Goal: Information Seeking & Learning: Learn about a topic

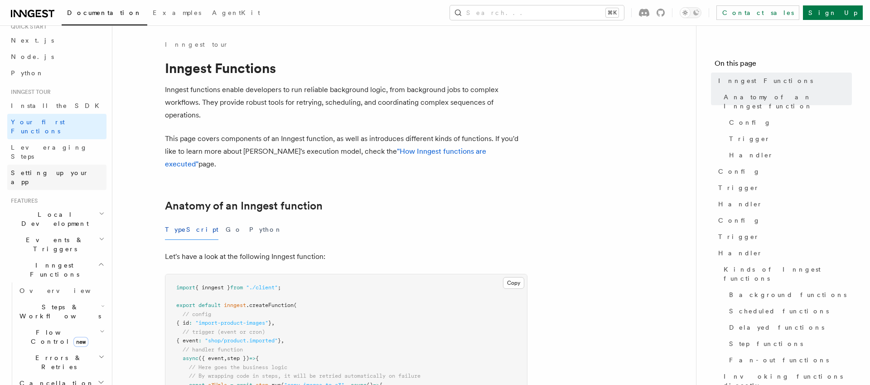
scroll to position [34, 0]
click at [56, 208] on span "Local Development" at bounding box center [52, 217] width 91 height 18
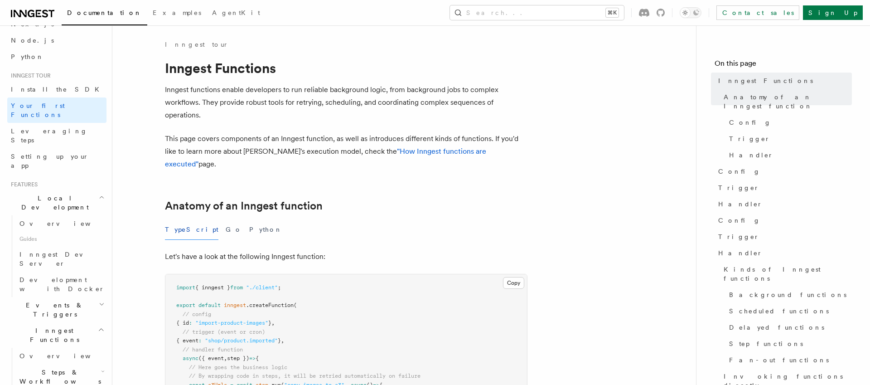
scroll to position [55, 0]
click at [58, 245] on span "Inngest Dev Server" at bounding box center [57, 253] width 77 height 16
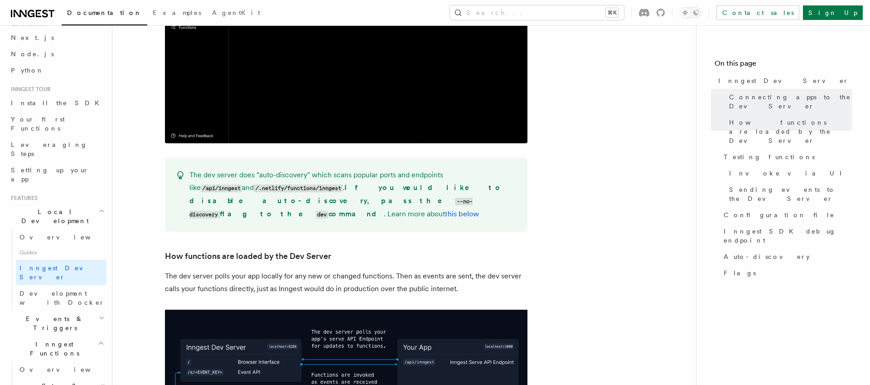
scroll to position [850, 0]
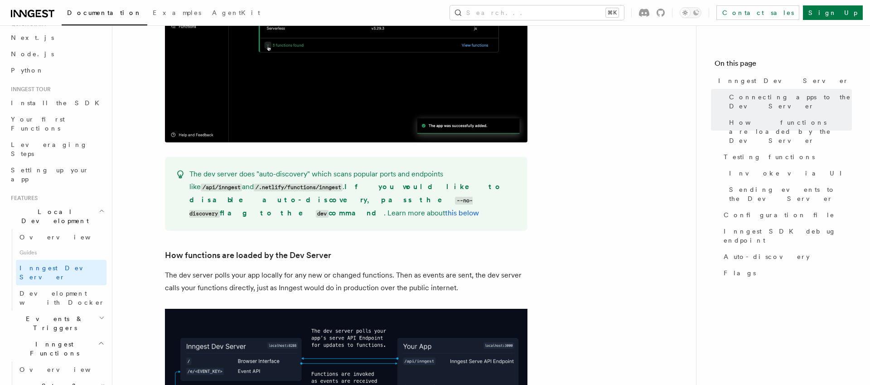
click at [99, 314] on icon "button" at bounding box center [102, 317] width 6 height 7
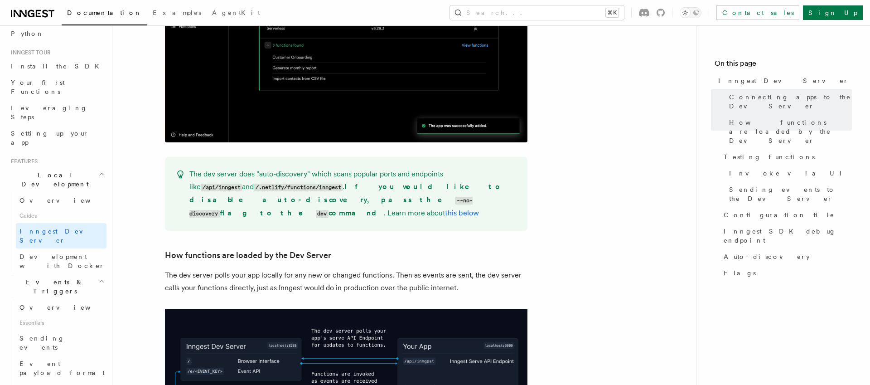
scroll to position [71, 0]
click at [96, 275] on h2 "Events & Triggers" at bounding box center [56, 287] width 99 height 25
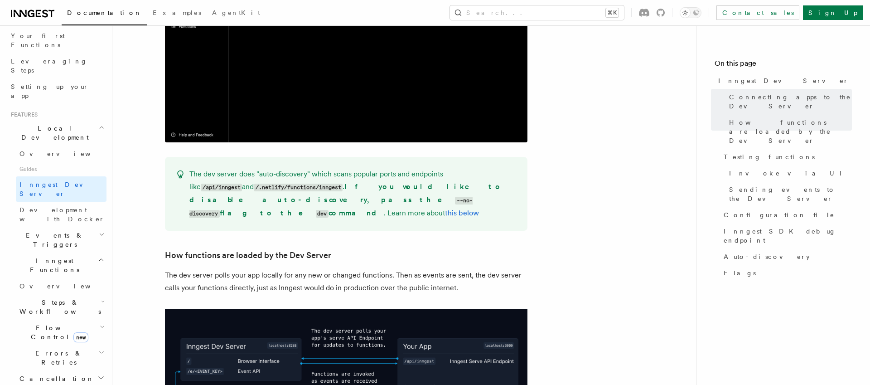
scroll to position [120, 0]
click at [100, 322] on icon "button" at bounding box center [102, 325] width 5 height 7
click at [96, 293] on h2 "Steps & Workflows" at bounding box center [61, 305] width 91 height 25
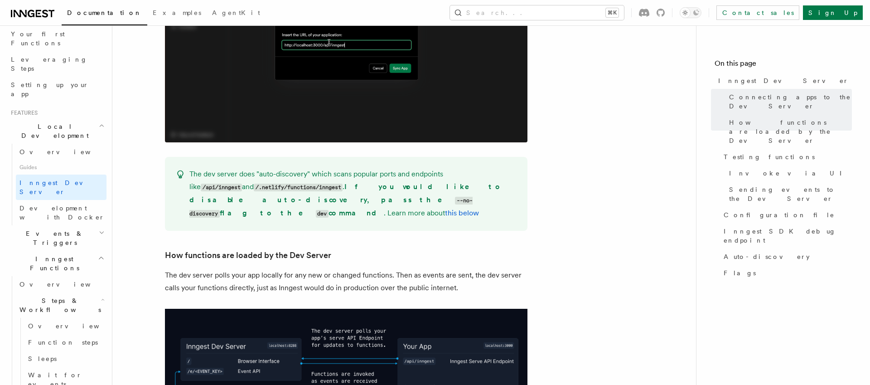
scroll to position [130, 0]
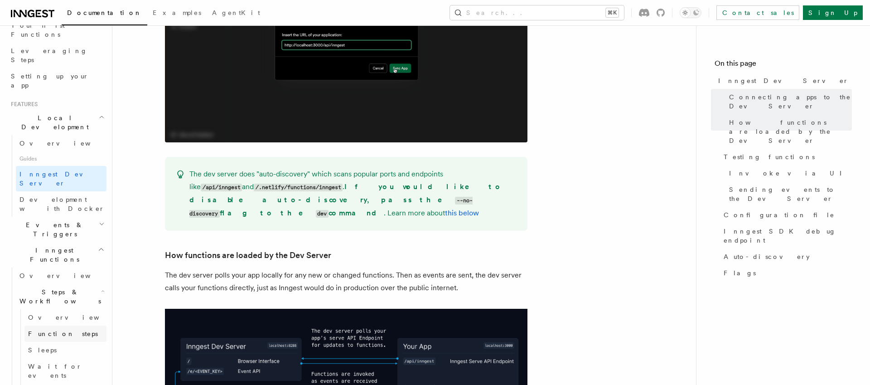
click at [66, 330] on span "Function steps" at bounding box center [63, 333] width 70 height 7
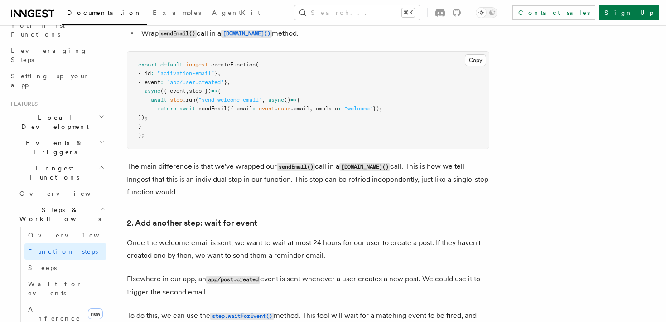
scroll to position [657, 0]
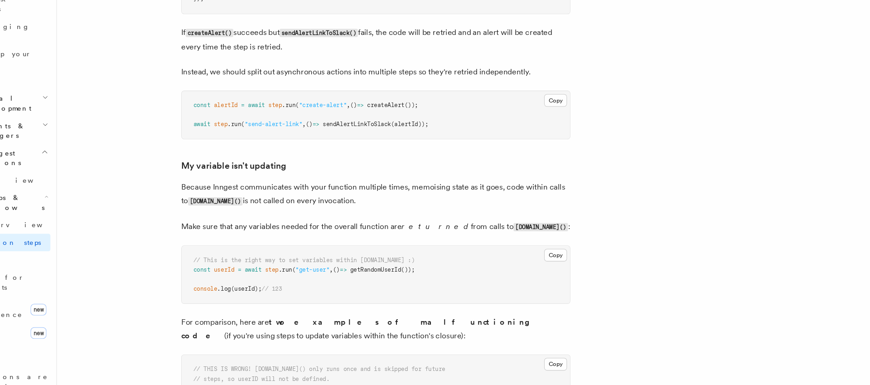
scroll to position [2206, 0]
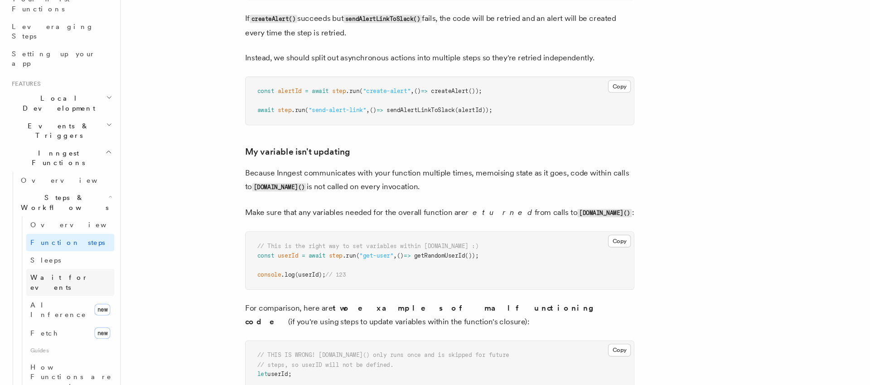
click at [59, 281] on span "Wait for events" at bounding box center [55, 289] width 54 height 16
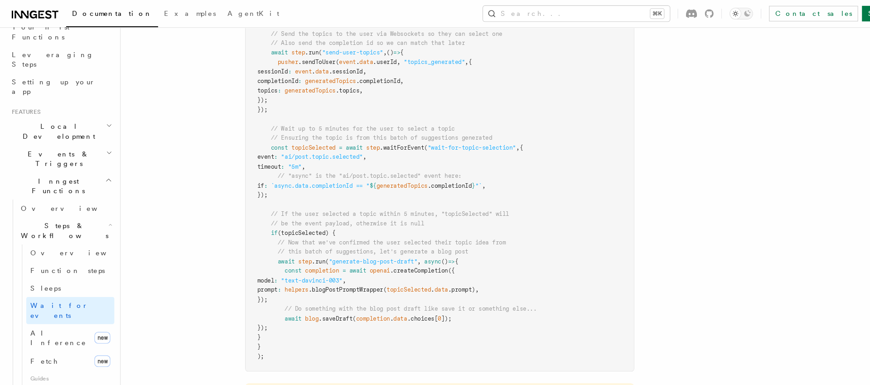
scroll to position [1084, 0]
click at [292, 137] on span "topicSelected" at bounding box center [291, 138] width 41 height 6
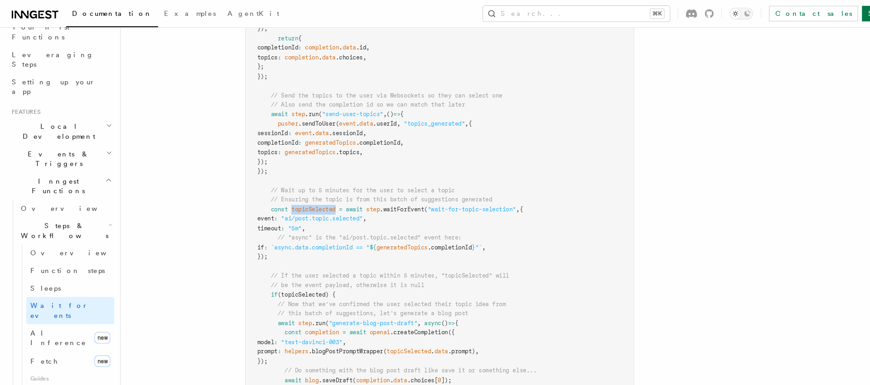
scroll to position [1025, 0]
click at [336, 236] on span "`async.data.completionId == "" at bounding box center [298, 233] width 92 height 6
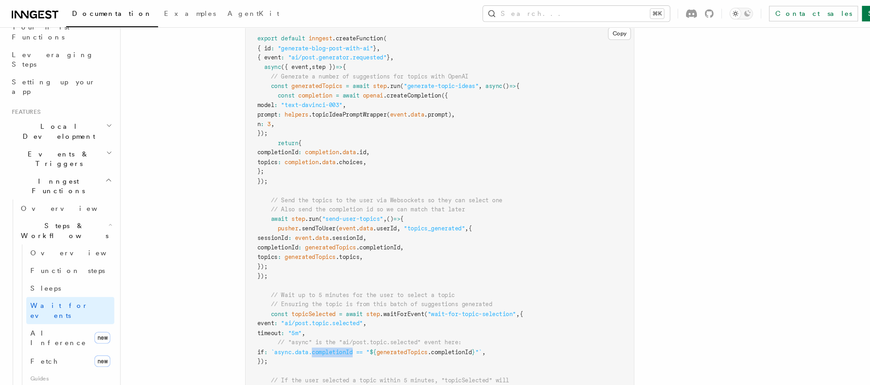
scroll to position [925, 0]
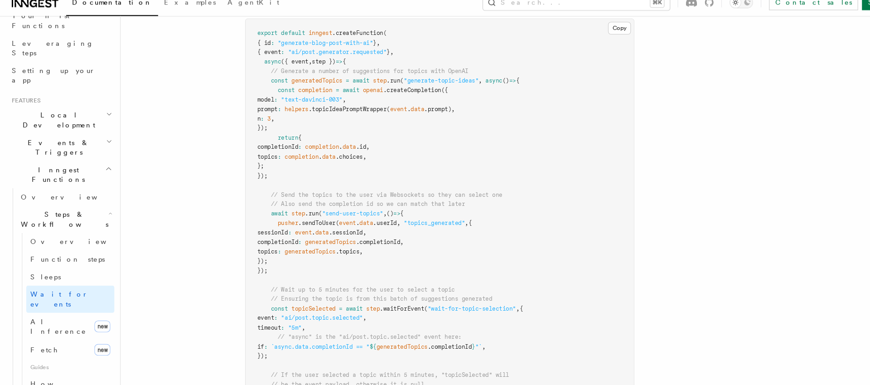
click at [297, 85] on span "generatedTopics" at bounding box center [295, 85] width 48 height 6
click at [356, 87] on span "step" at bounding box center [353, 85] width 13 height 6
click at [305, 86] on span "generatedTopics" at bounding box center [295, 85] width 48 height 6
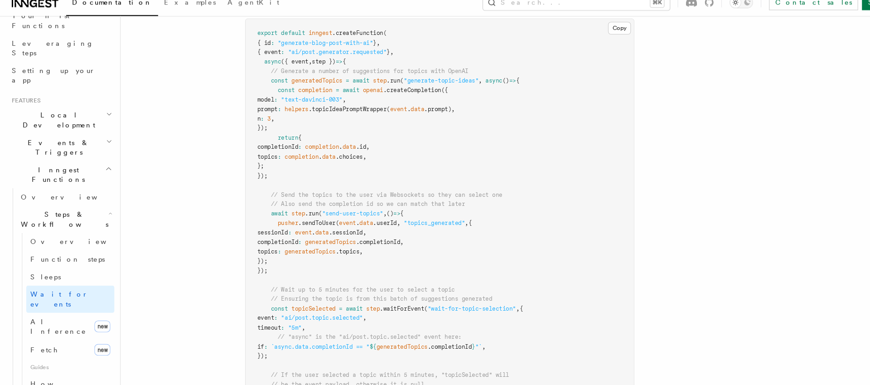
click at [279, 212] on span "step" at bounding box center [277, 209] width 13 height 6
click at [399, 211] on pre "export default inngest .createFunction ( { id : "generate-blog-post-with-ai" } …" at bounding box center [409, 266] width 361 height 477
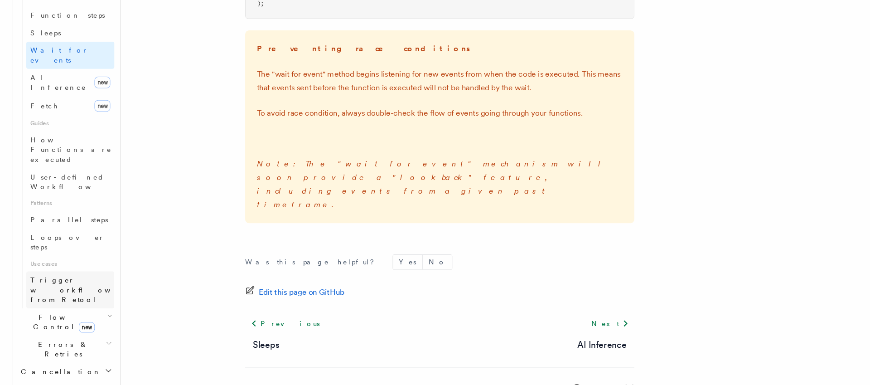
scroll to position [342, 0]
click at [100, 316] on icon "button" at bounding box center [102, 319] width 5 height 7
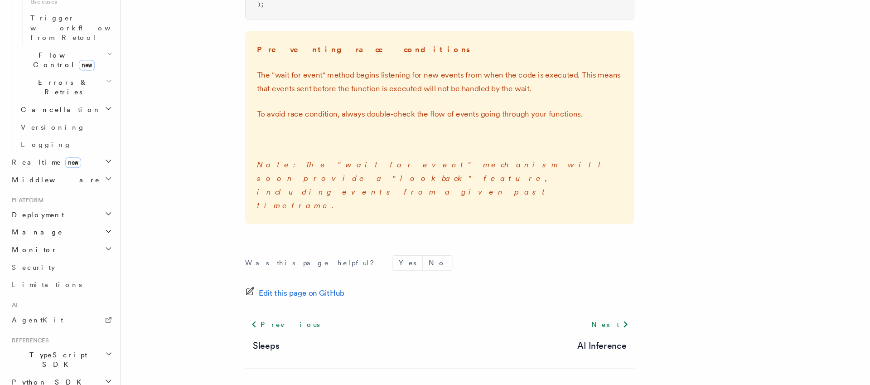
scroll to position [1388, 0]
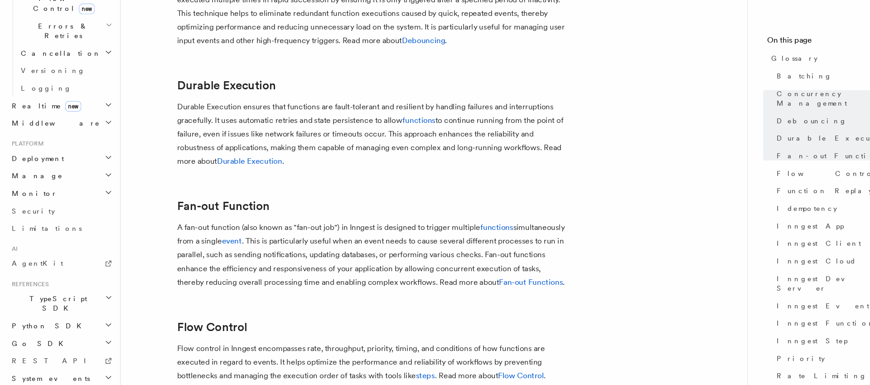
scroll to position [357, 0]
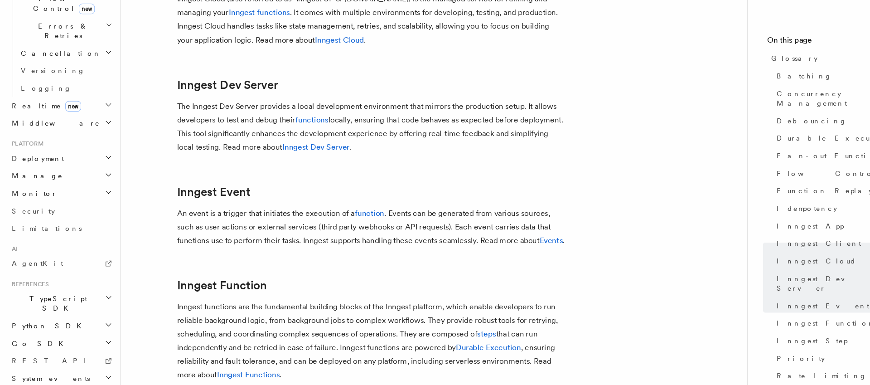
scroll to position [1155, 0]
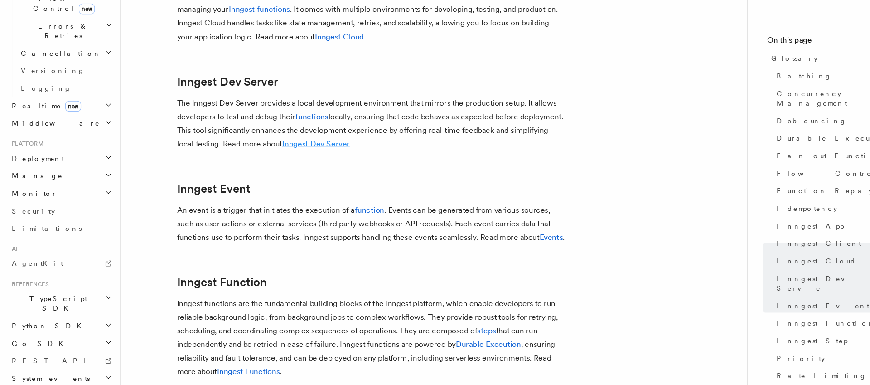
click at [291, 164] on link "Inngest Dev Server" at bounding box center [294, 159] width 63 height 9
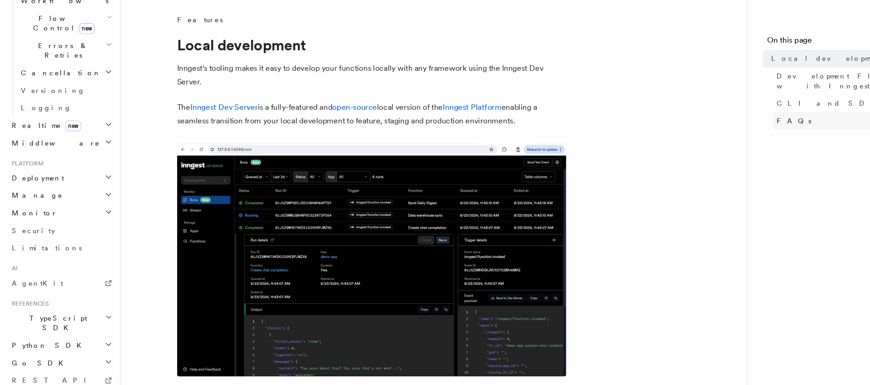
click at [504, 134] on span "FAQs" at bounding box center [739, 138] width 32 height 9
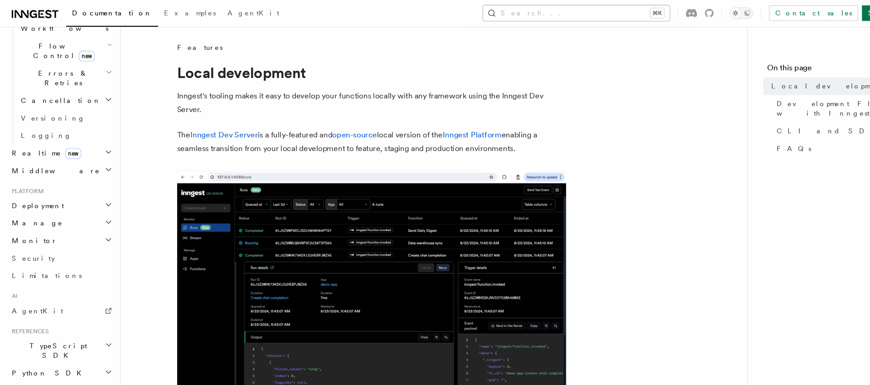
click at [504, 13] on button "Search... ⌘K" at bounding box center [537, 12] width 174 height 14
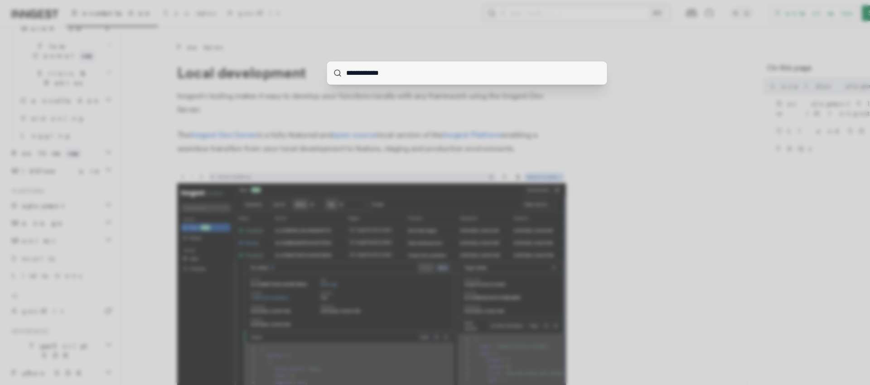
type input "**********"
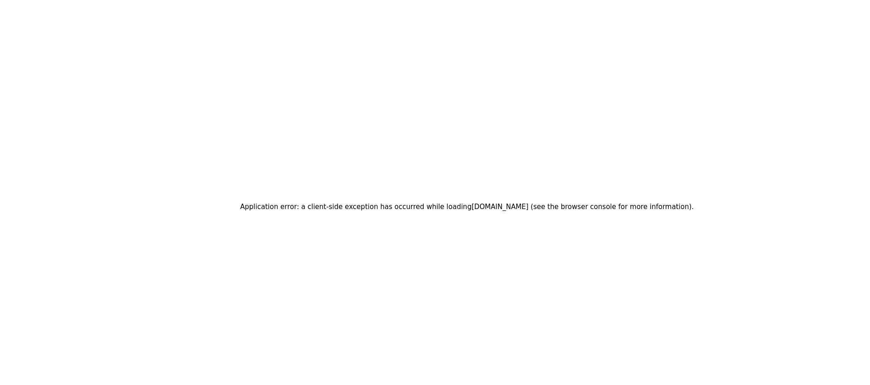
click at [408, 133] on div "Application error: a client-side exception has occurred while loading [DOMAIN_N…" at bounding box center [435, 192] width 870 height 385
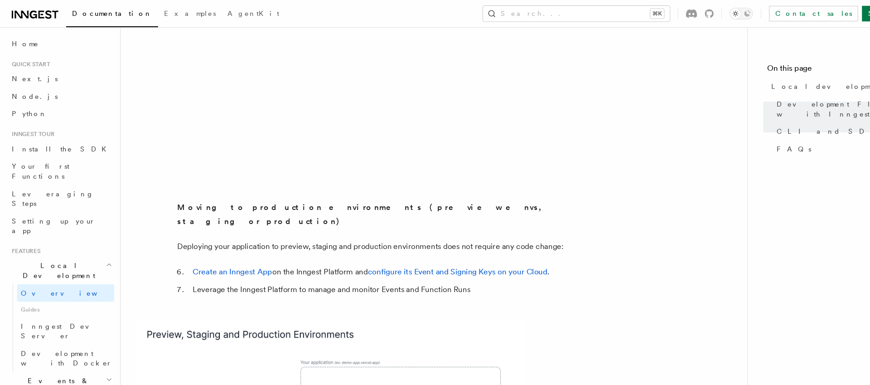
scroll to position [583, 0]
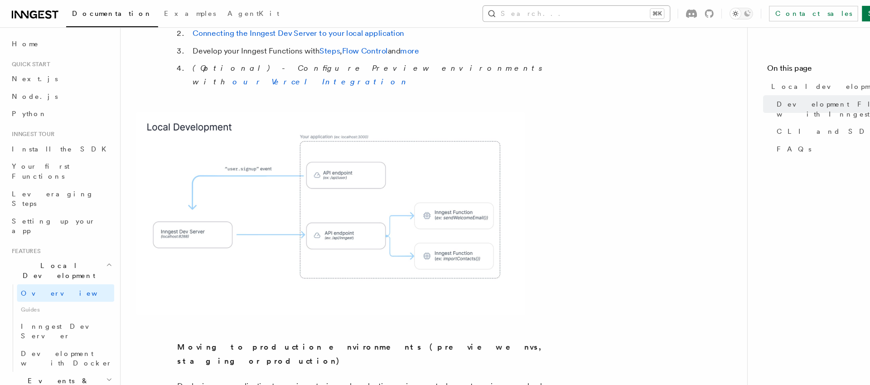
click at [549, 15] on button "Search... ⌘K" at bounding box center [537, 12] width 174 height 14
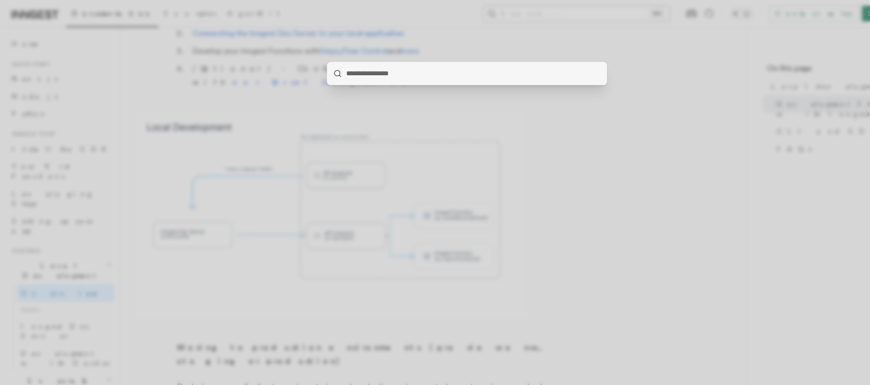
type input "**********"
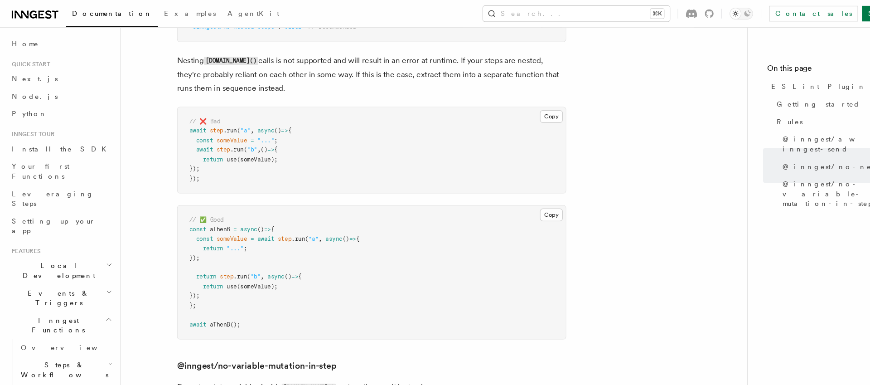
scroll to position [858, 0]
click at [239, 151] on span "(someValue);" at bounding box center [240, 149] width 38 height 6
click at [241, 150] on span "(someValue);" at bounding box center [240, 149] width 38 height 6
click at [262, 151] on pre "// ❌ Bad await step .run ( "a" , async () => { const someValue = "..." ; await …" at bounding box center [345, 141] width 361 height 80
